Goal: Task Accomplishment & Management: Manage account settings

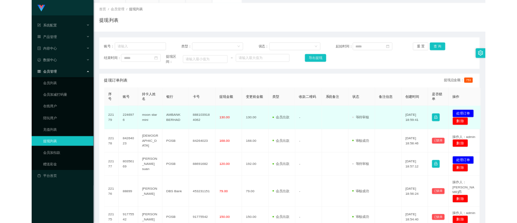
scroll to position [86, 0]
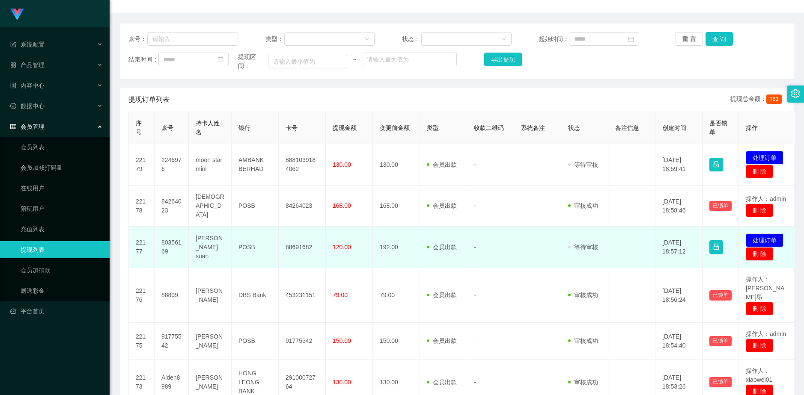
click at [299, 244] on td "88691682" at bounding box center [302, 248] width 47 height 42
copy td "88691682"
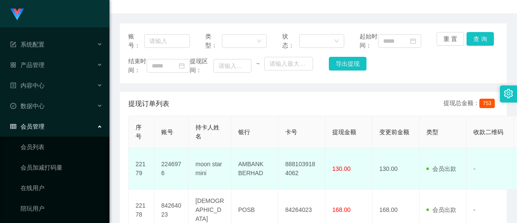
click at [386, 175] on td "130.00" at bounding box center [396, 169] width 47 height 42
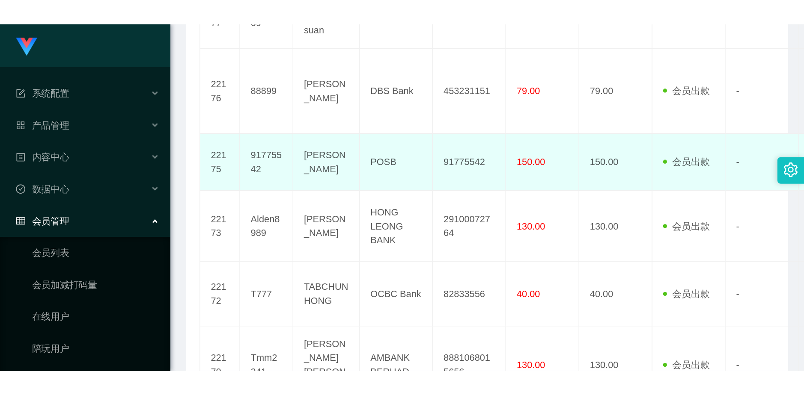
scroll to position [306, 0]
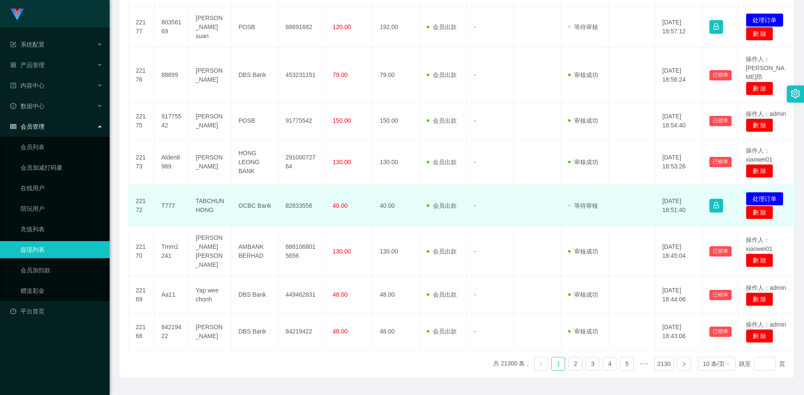
click at [293, 188] on td "82833556" at bounding box center [302, 206] width 47 height 42
copy td "82833556"
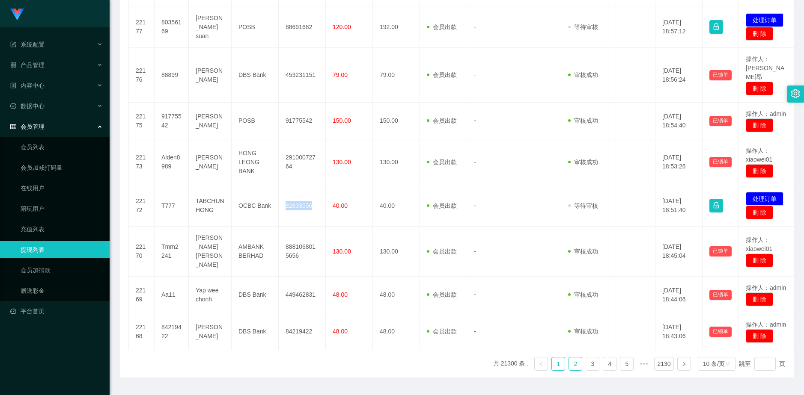
click at [569, 358] on link "2" at bounding box center [575, 364] width 13 height 13
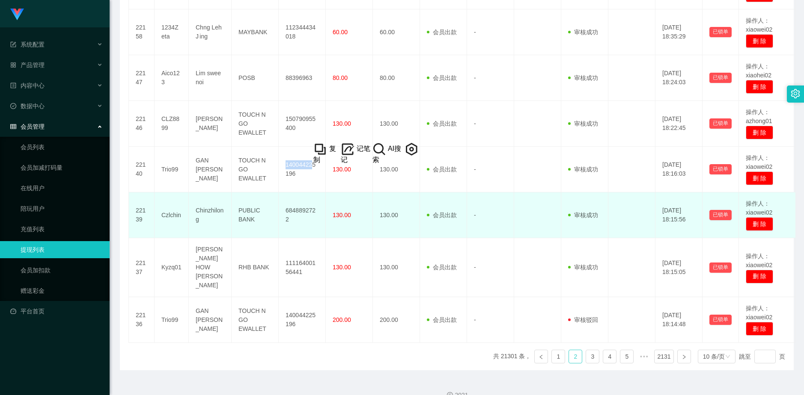
scroll to position [346, 0]
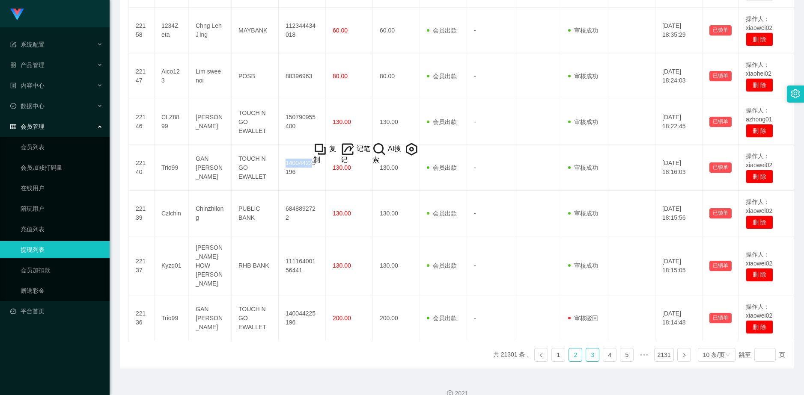
click at [588, 349] on link "3" at bounding box center [592, 355] width 13 height 13
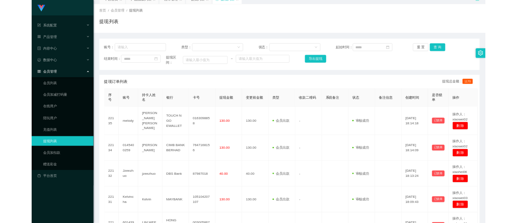
scroll to position [4, 0]
